Goal: Task Accomplishment & Management: Manage account settings

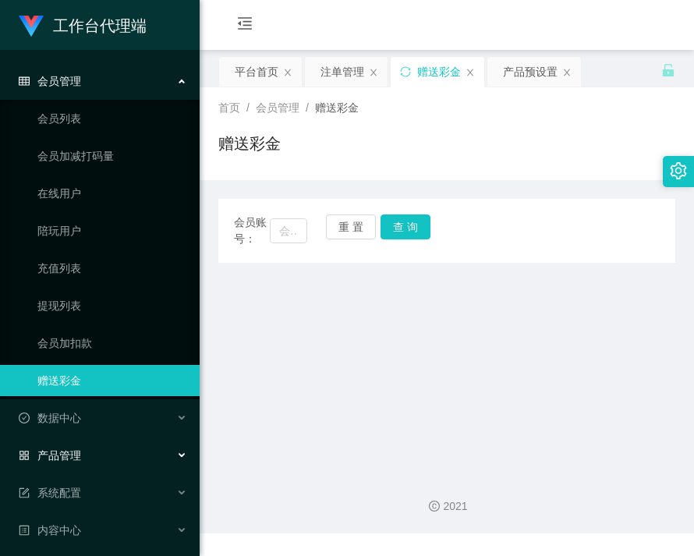
click at [80, 460] on span "产品管理" at bounding box center [50, 455] width 62 height 12
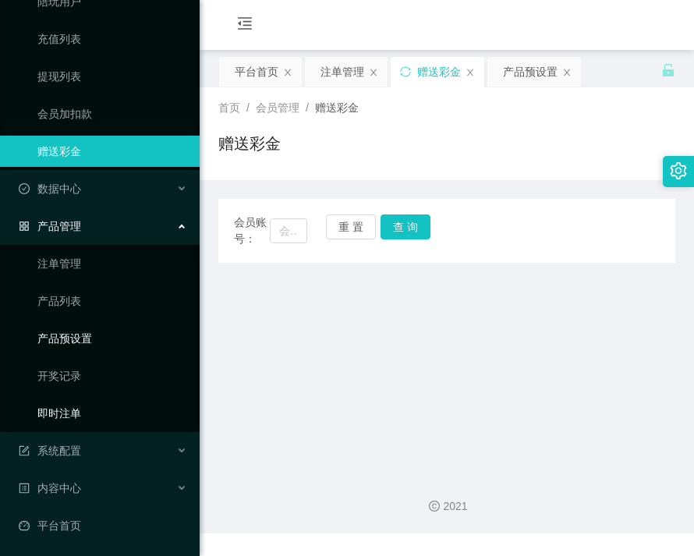
scroll to position [230, 0]
click at [68, 337] on link "产品预设置" at bounding box center [112, 337] width 150 height 31
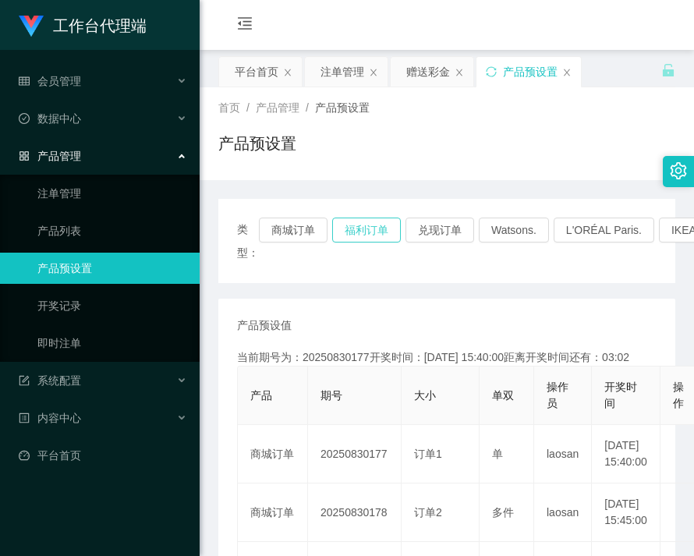
click at [374, 218] on button "福利订单" at bounding box center [366, 230] width 69 height 25
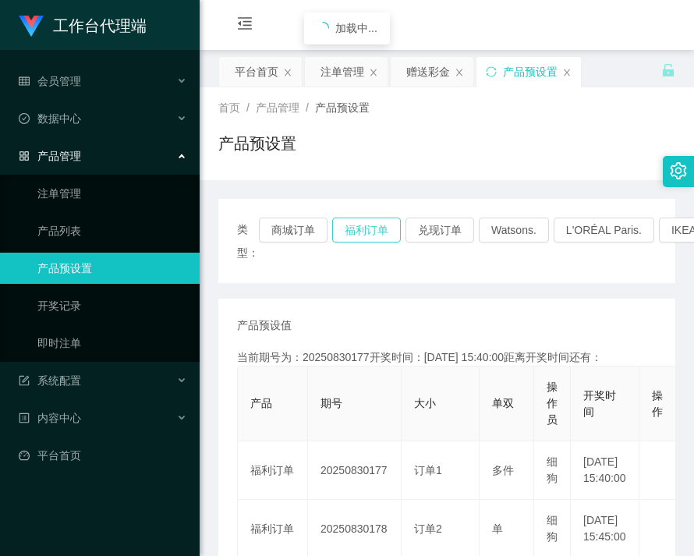
click at [374, 218] on button "福利订单" at bounding box center [366, 230] width 69 height 25
drag, startPoint x: 374, startPoint y: 218, endPoint x: 413, endPoint y: 225, distance: 39.6
click at [374, 218] on button "福利订单" at bounding box center [366, 230] width 69 height 25
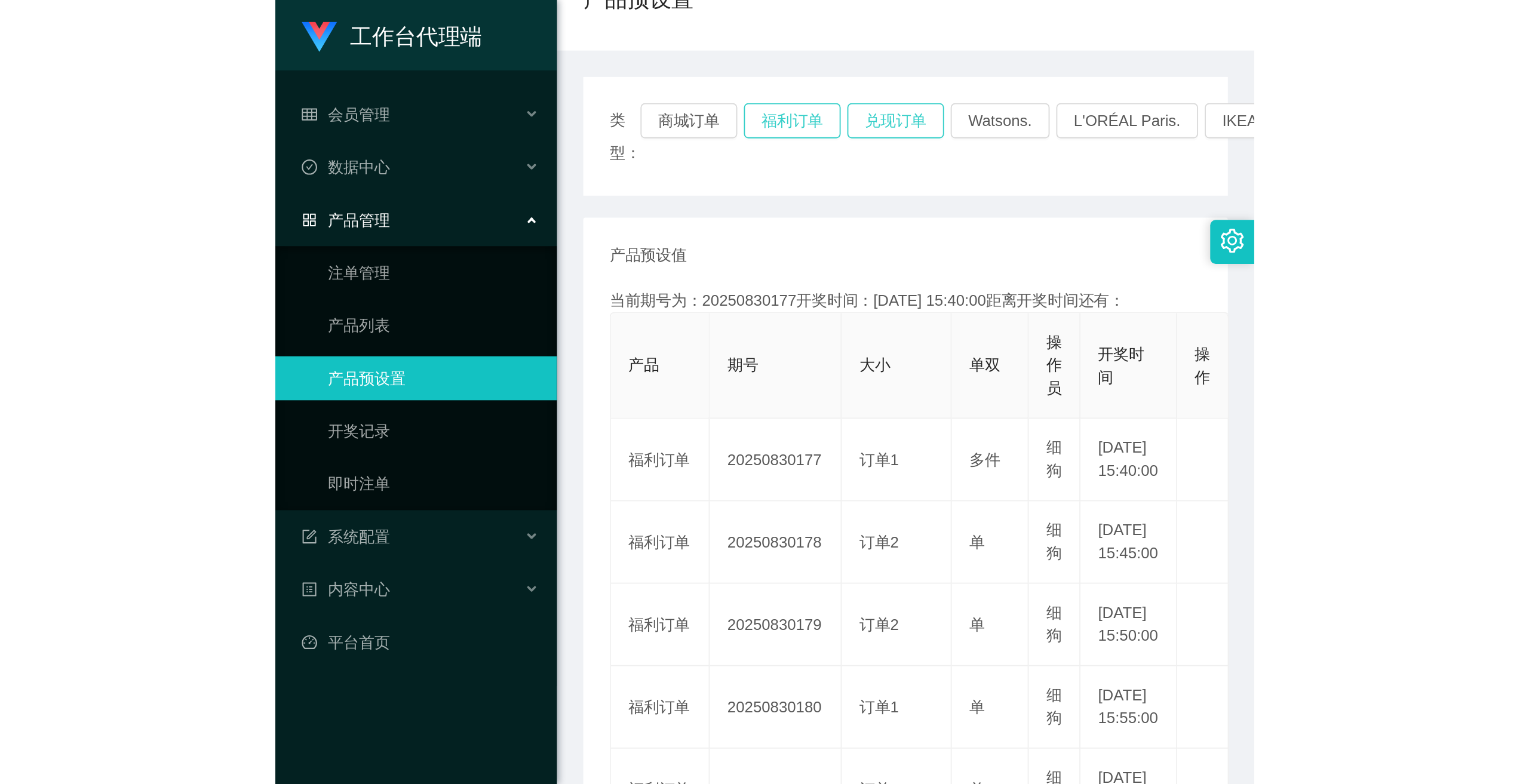
scroll to position [119, 0]
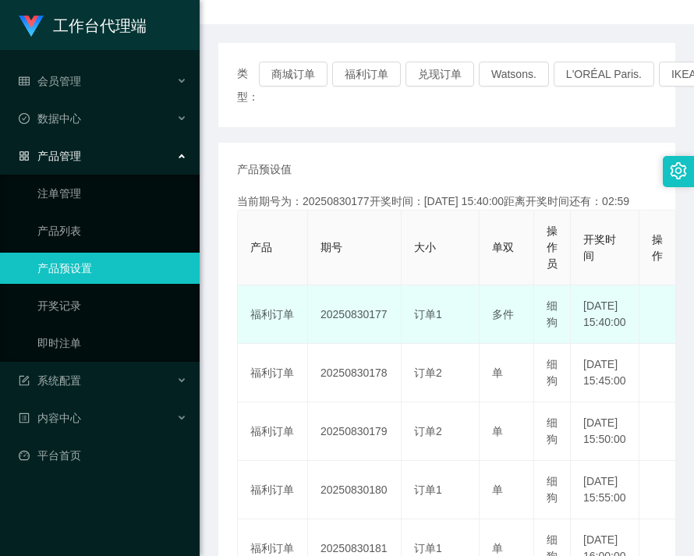
click at [355, 334] on td "20250830177" at bounding box center [355, 315] width 94 height 59
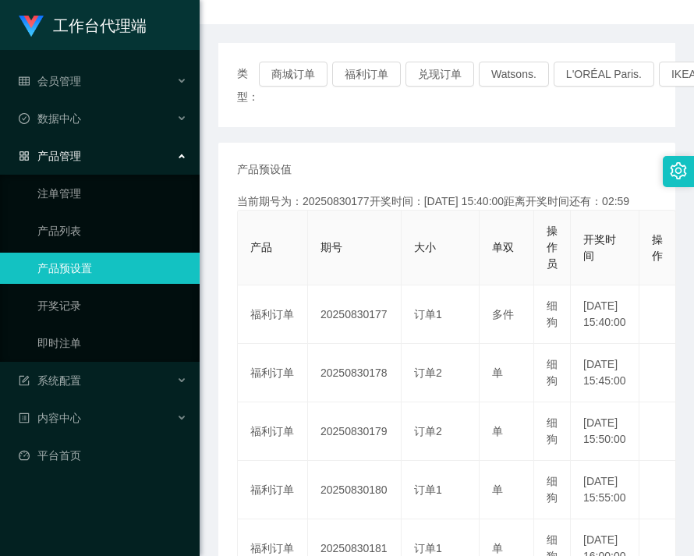
copy td "20250830177"
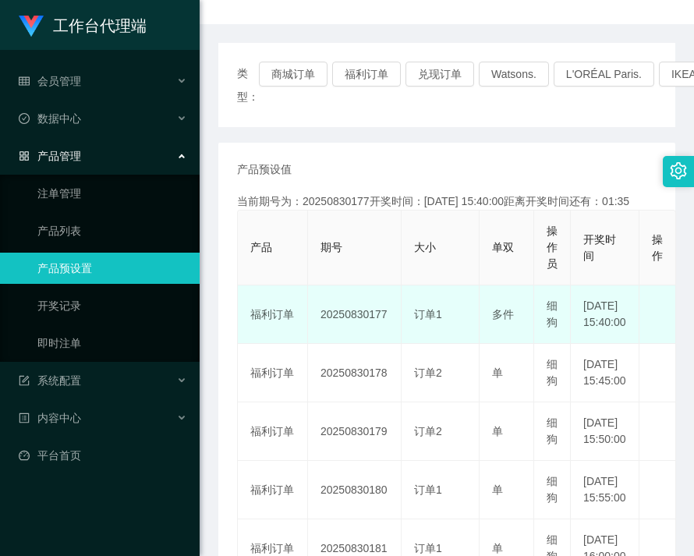
scroll to position [0, 0]
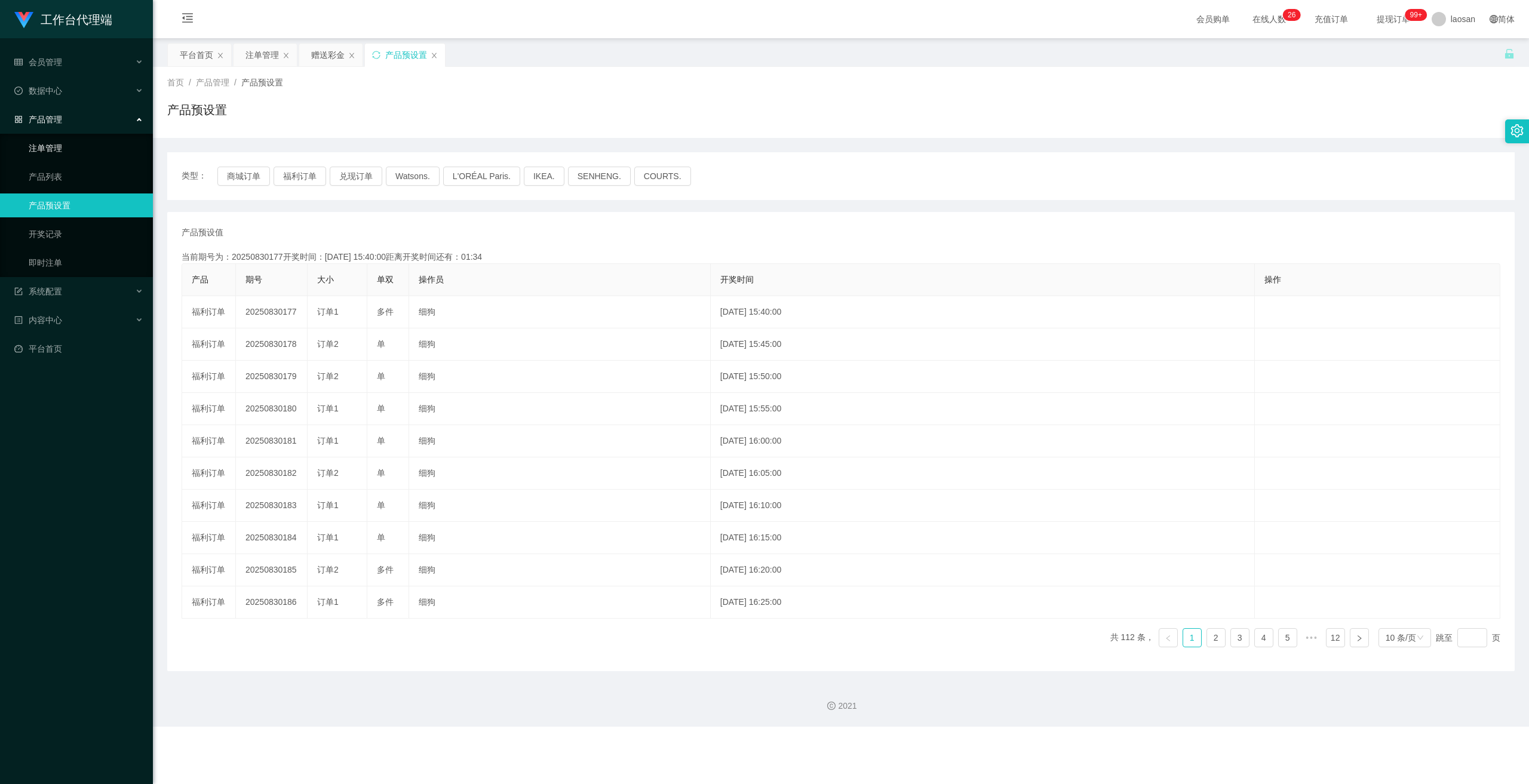
click at [61, 152] on link "注单管理" at bounding box center [86, 148] width 115 height 24
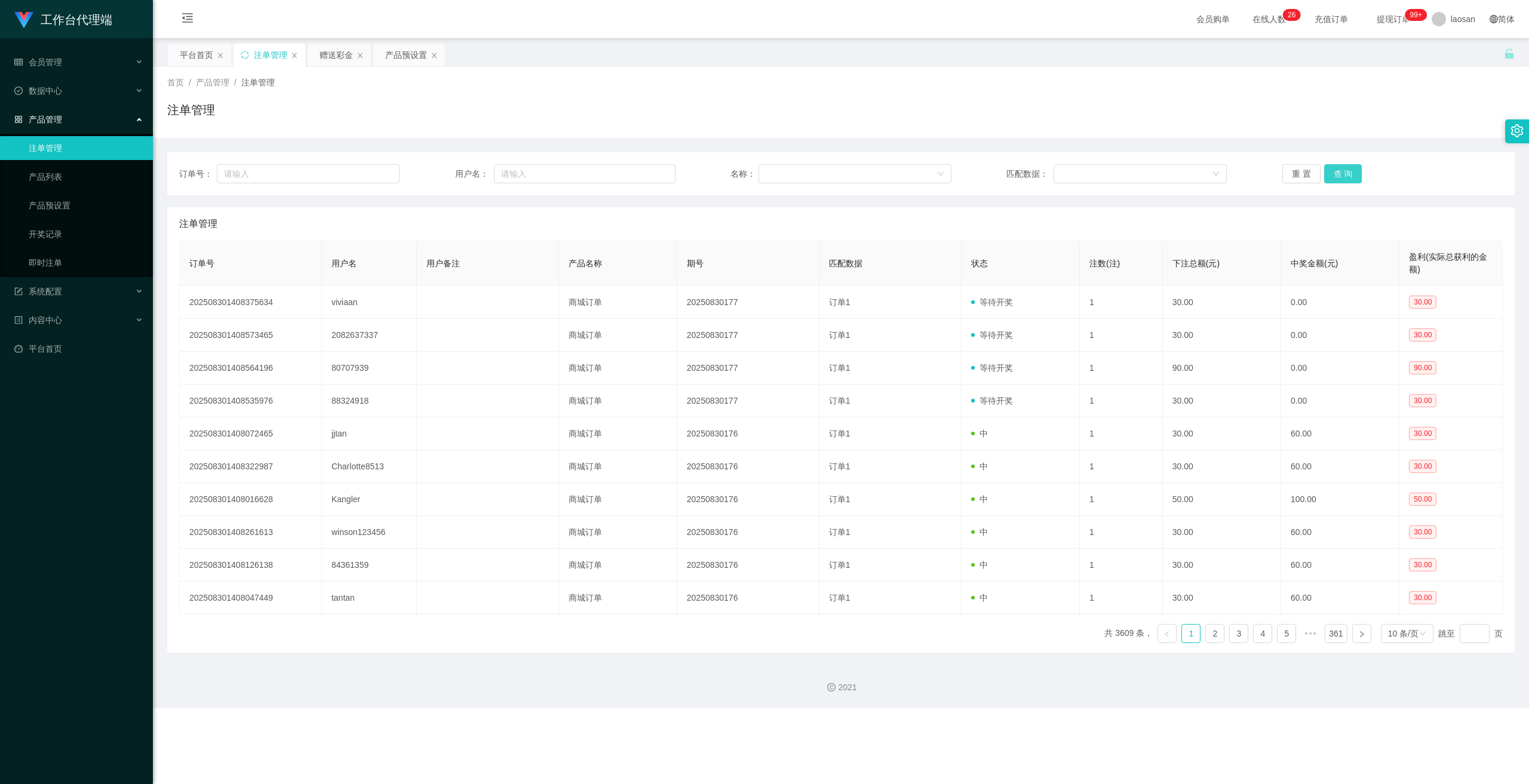
click at [531, 172] on button "查 询" at bounding box center [1344, 174] width 38 height 19
click at [531, 173] on button "查 询" at bounding box center [1344, 174] width 38 height 19
click at [531, 173] on div "重 置 查 询" at bounding box center [1393, 174] width 221 height 19
click at [531, 173] on button "查 询" at bounding box center [1344, 174] width 38 height 19
click at [531, 173] on div "重 置 查 询" at bounding box center [1393, 174] width 221 height 19
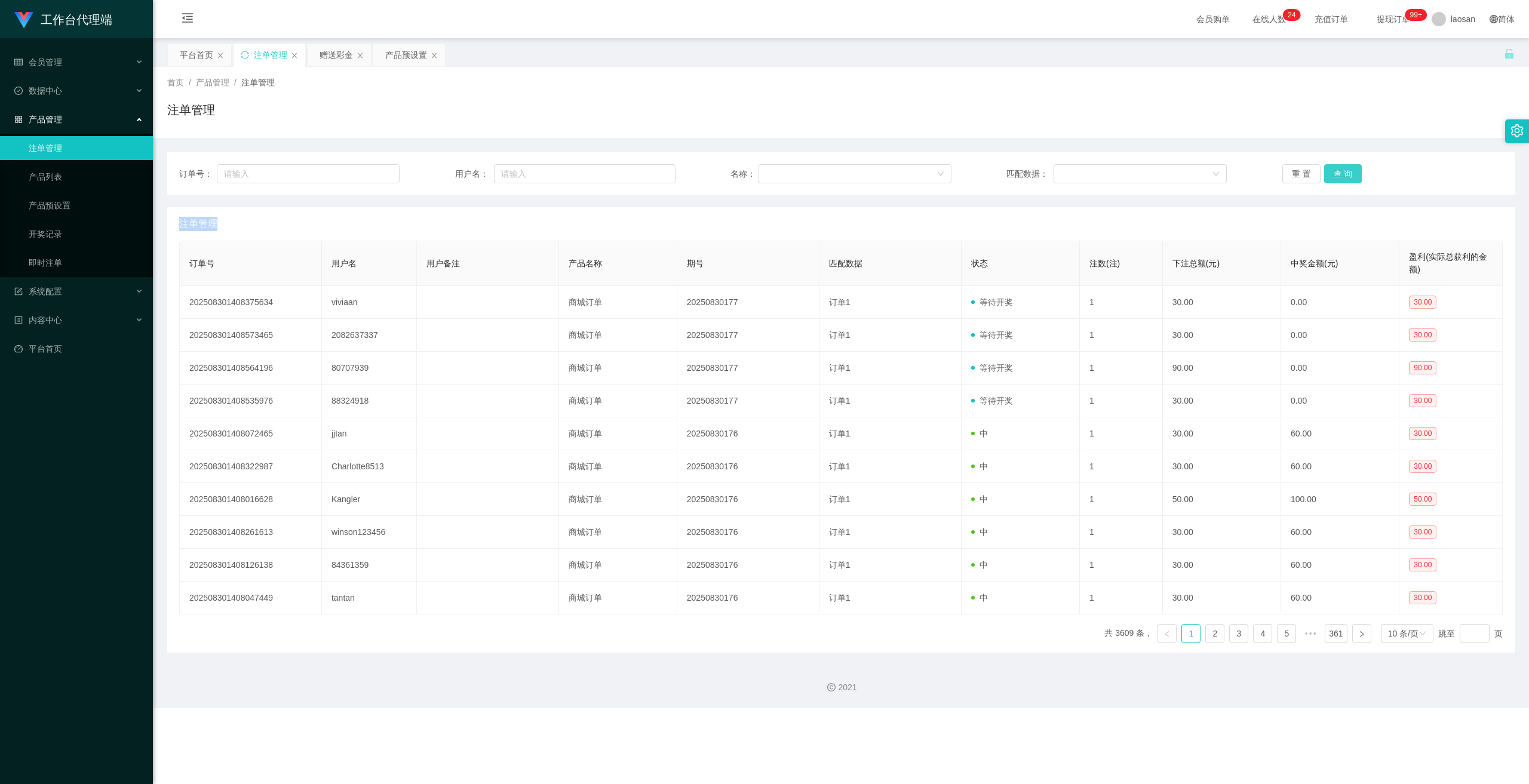
click at [531, 173] on button "查 询" at bounding box center [1344, 174] width 38 height 19
click at [531, 177] on button "查 询" at bounding box center [1344, 174] width 38 height 19
click at [531, 177] on div "重 置 查 询" at bounding box center [1393, 174] width 221 height 19
click at [531, 177] on button "查 询" at bounding box center [1344, 174] width 38 height 19
click at [531, 177] on div "重 置 查 询" at bounding box center [1393, 174] width 221 height 19
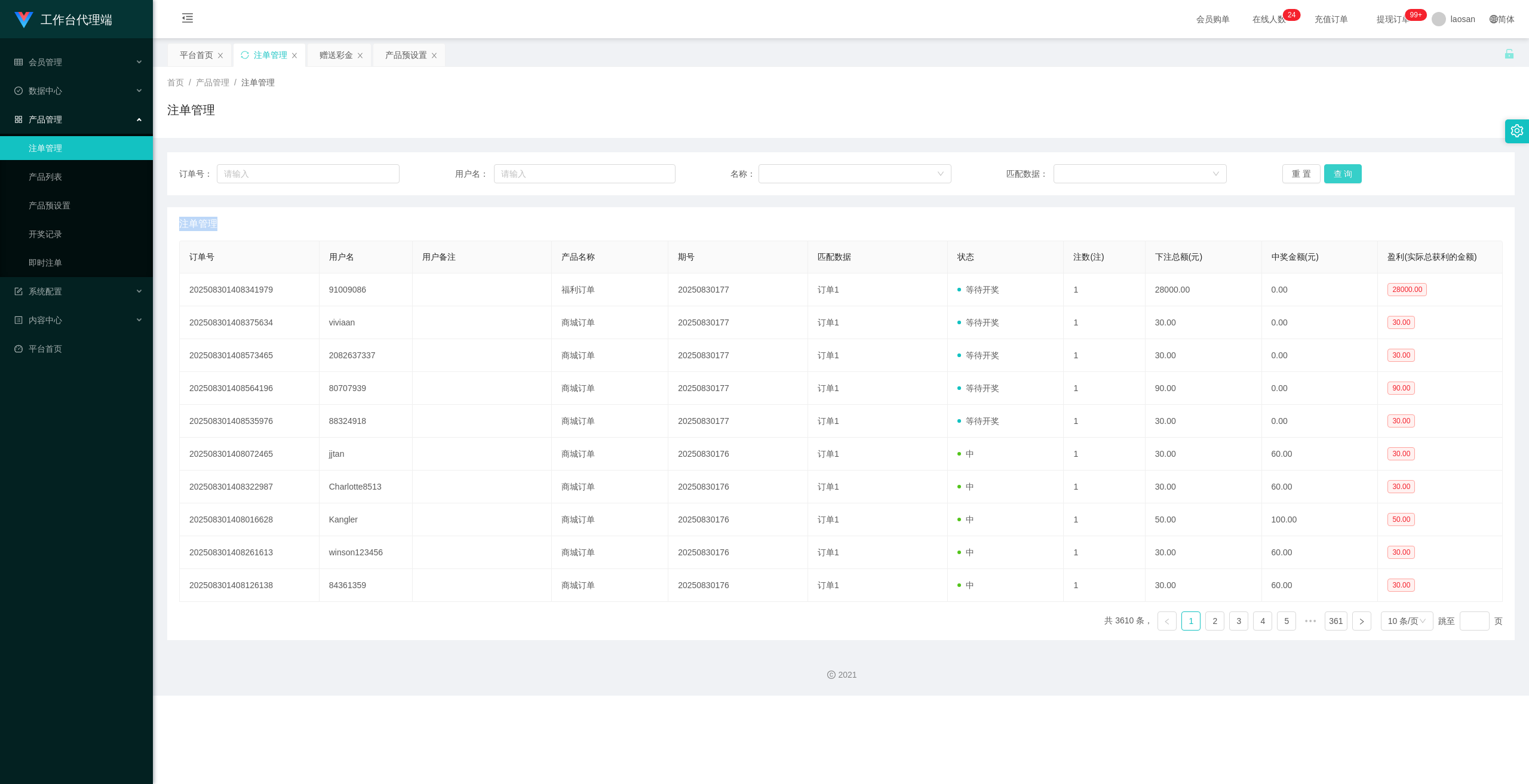
click at [531, 177] on button "查 询" at bounding box center [1344, 174] width 38 height 19
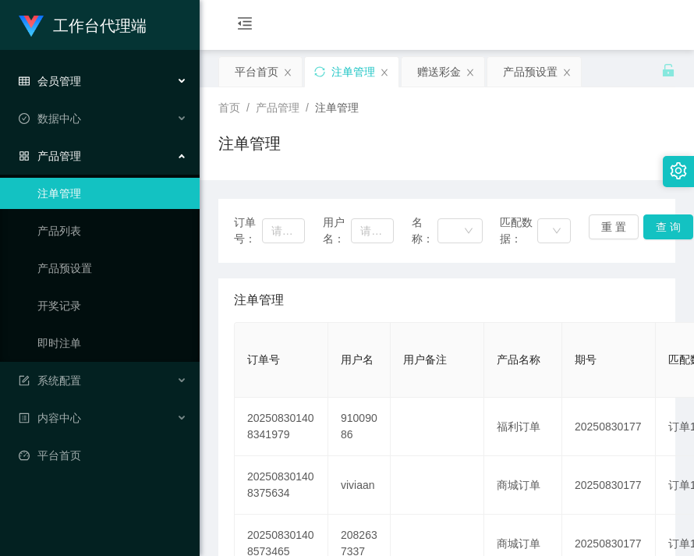
click at [60, 69] on div "会员管理" at bounding box center [100, 81] width 200 height 31
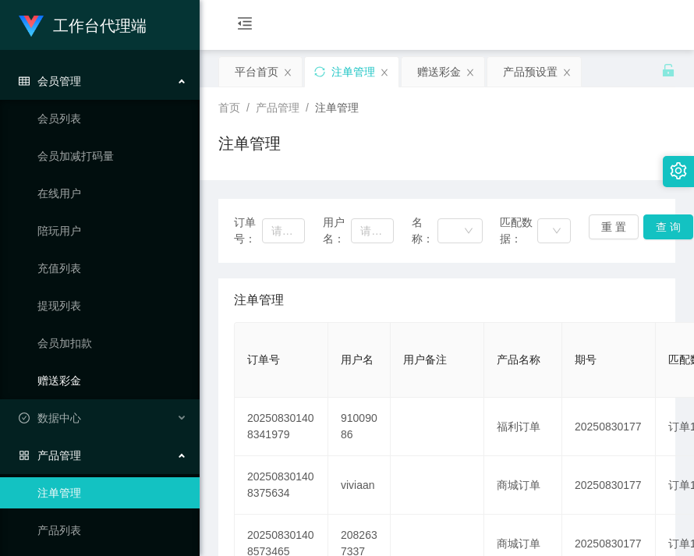
click at [60, 382] on link "赠送彩金" at bounding box center [112, 380] width 150 height 31
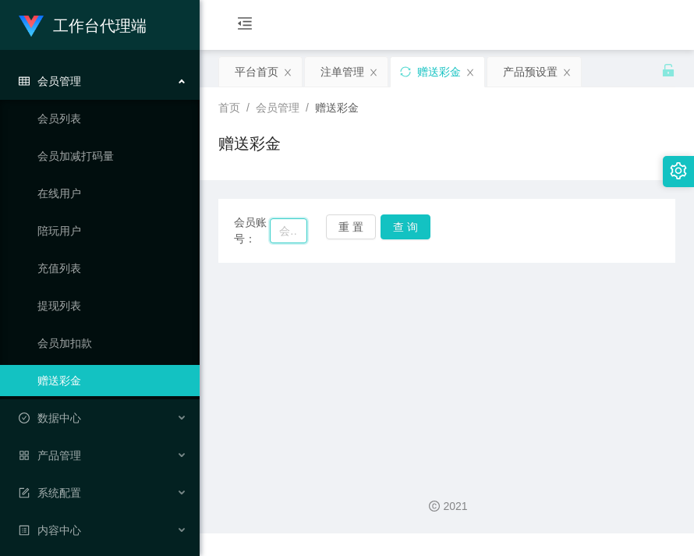
drag, startPoint x: 276, startPoint y: 229, endPoint x: 289, endPoint y: 246, distance: 21.7
click at [276, 229] on input "text" at bounding box center [289, 230] width 38 height 25
paste input "91009086"
type input "91009086"
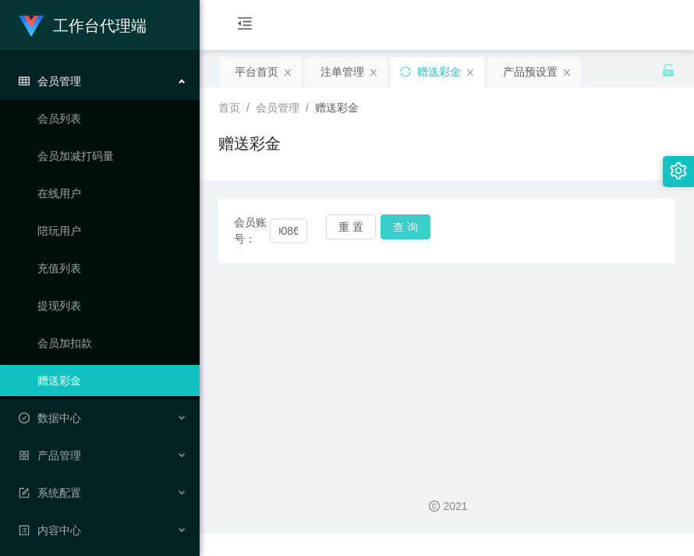
scroll to position [0, 0]
click at [394, 229] on button "查 询" at bounding box center [406, 227] width 50 height 25
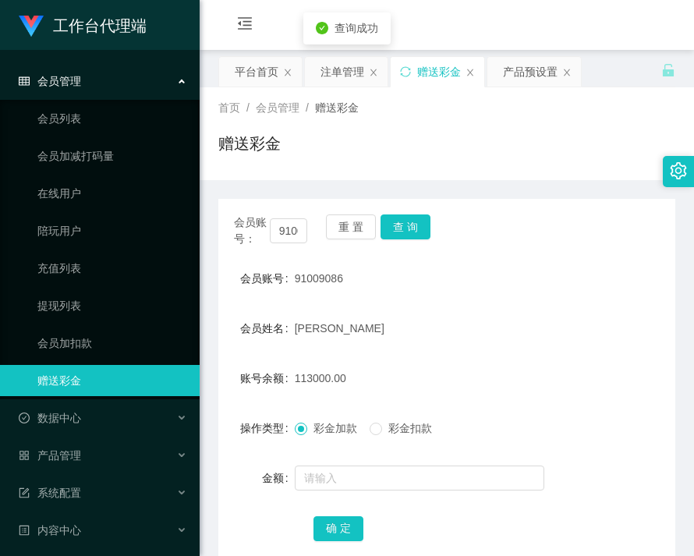
click at [316, 380] on span "113000.00" at bounding box center [320, 378] width 51 height 12
copy span "113000.00"
click at [393, 228] on button "查 询" at bounding box center [406, 227] width 50 height 25
click at [392, 228] on button "查 询" at bounding box center [406, 227] width 50 height 25
